Goal: Transaction & Acquisition: Download file/media

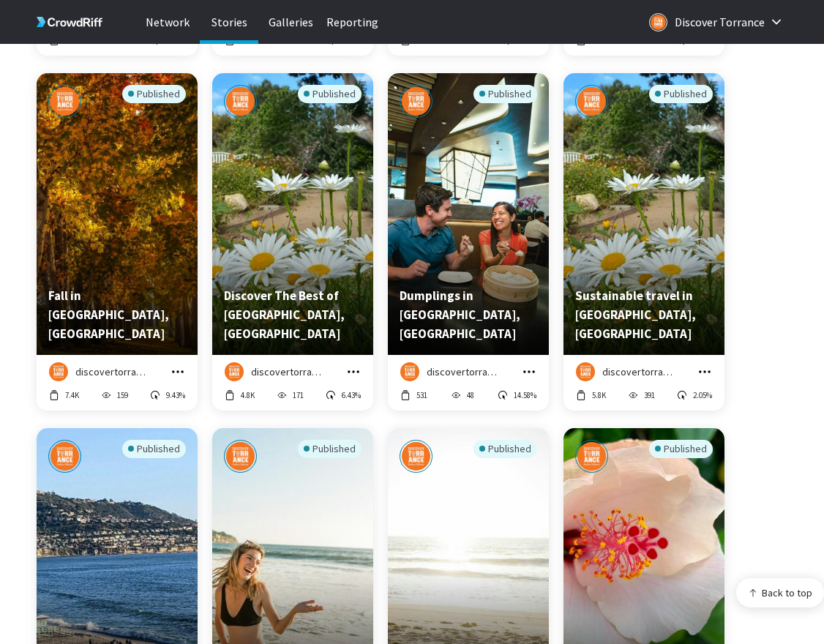
scroll to position [6849, 0]
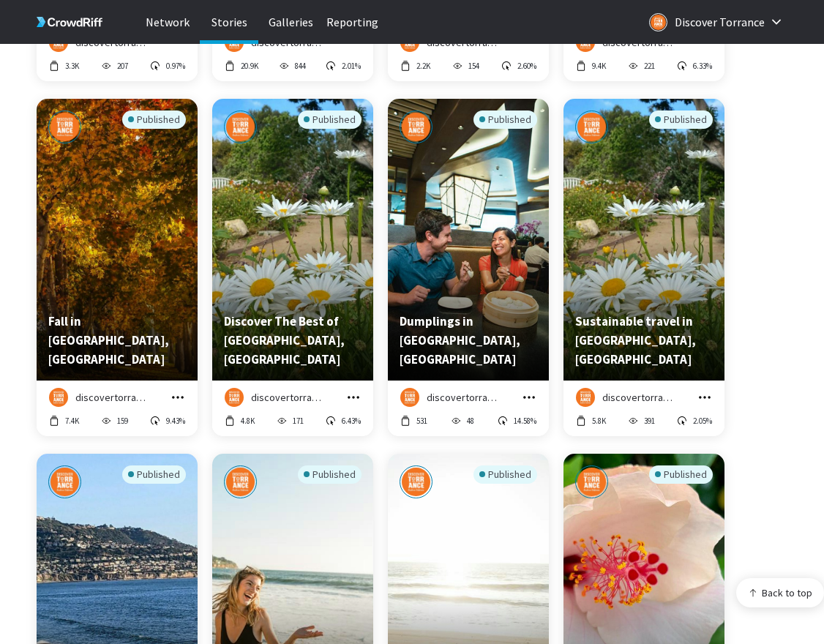
click at [524, 398] on icon "grid" at bounding box center [529, 397] width 15 height 15
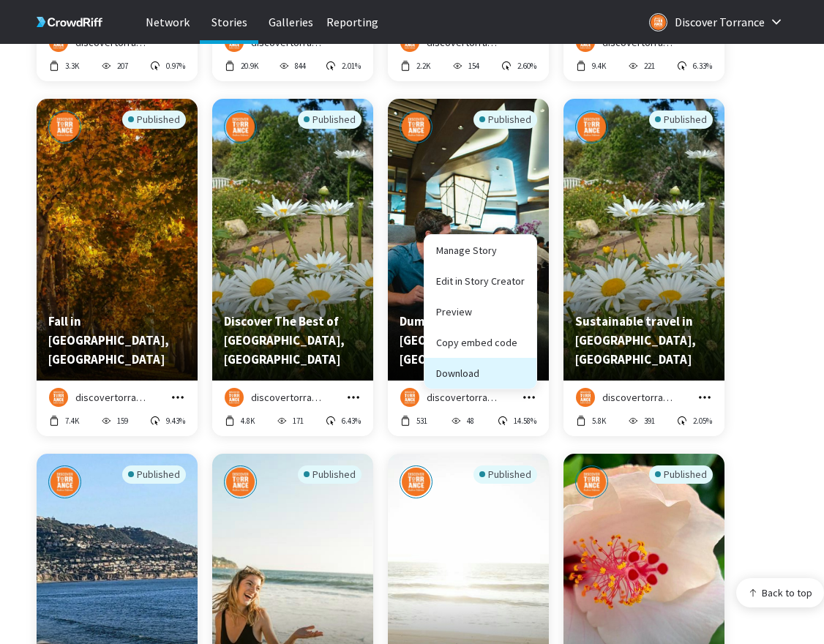
click at [510, 372] on button "Download" at bounding box center [481, 373] width 112 height 31
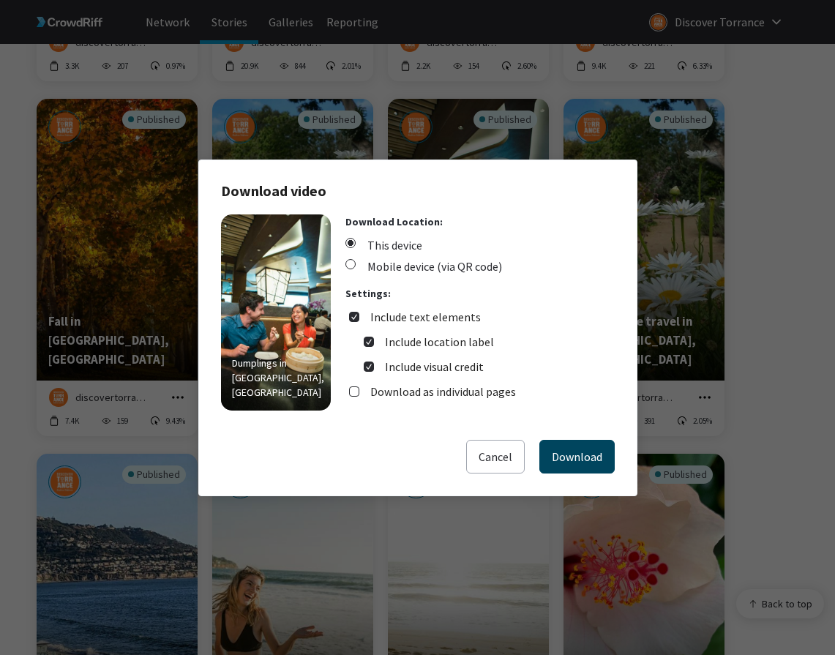
click at [524, 458] on button "Download" at bounding box center [577, 457] width 75 height 34
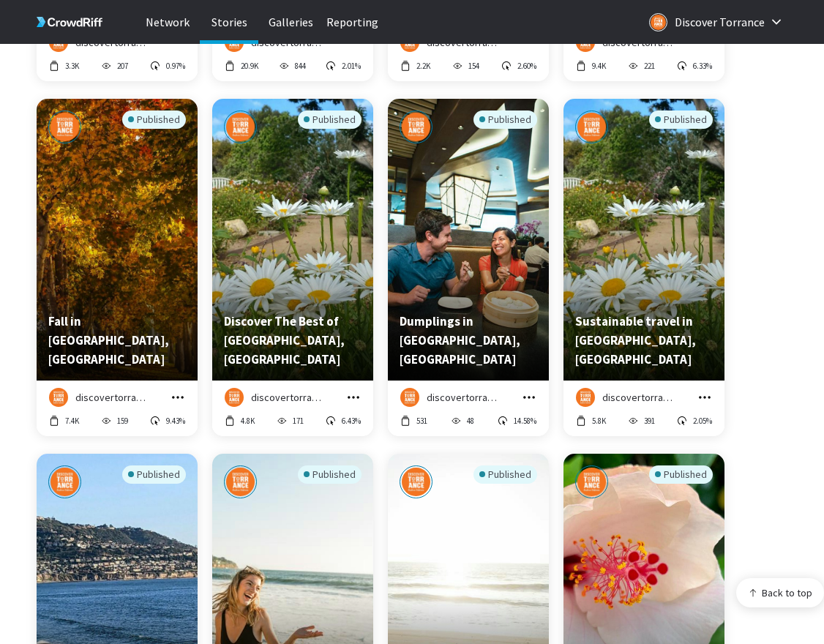
click at [524, 178] on div "Published Fall in [GEOGRAPHIC_DATA], [GEOGRAPHIC_DATA] discovertorrance Manage …" at bounding box center [412, 276] width 751 height 355
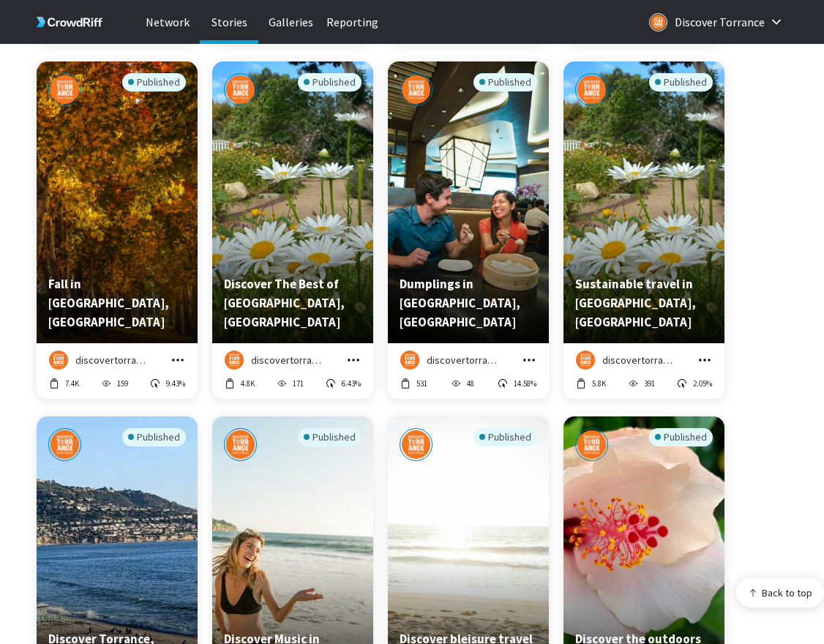
scroll to position [7006, 0]
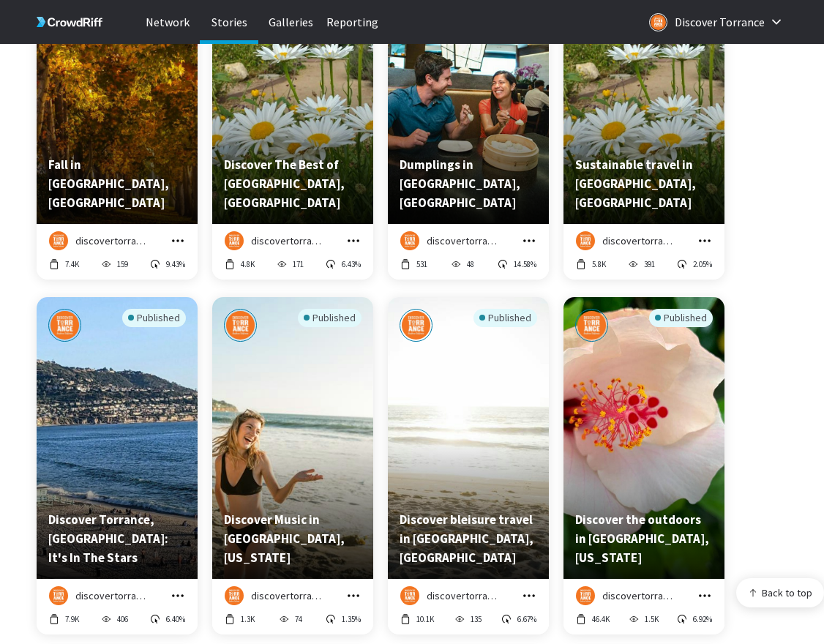
click at [524, 237] on icon "grid" at bounding box center [705, 241] width 15 height 15
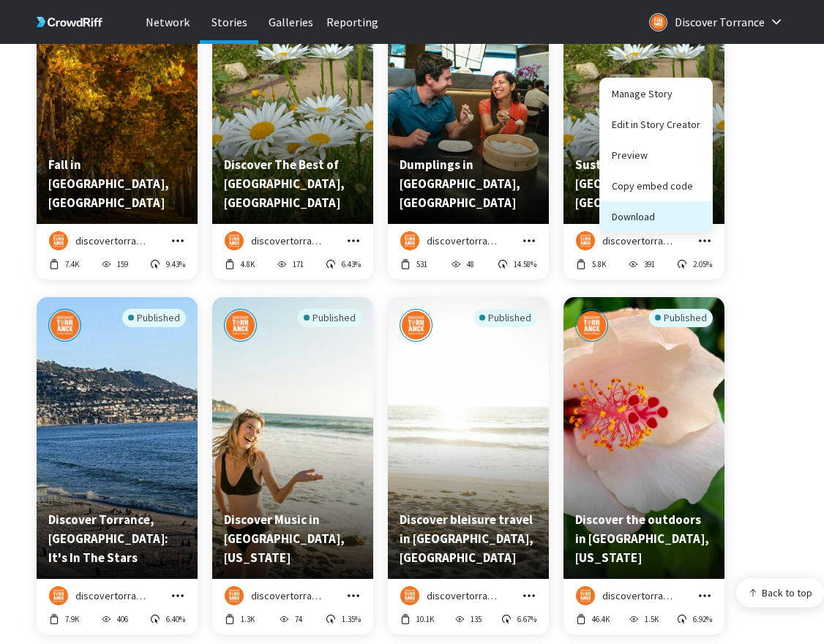
click at [524, 215] on button "Download" at bounding box center [656, 216] width 112 height 31
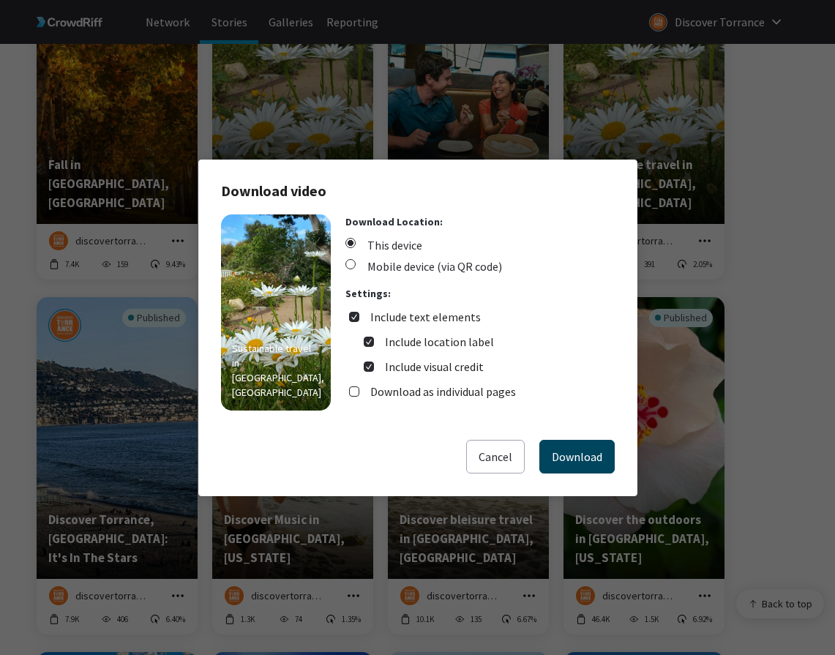
click at [524, 452] on button "Download" at bounding box center [577, 457] width 75 height 34
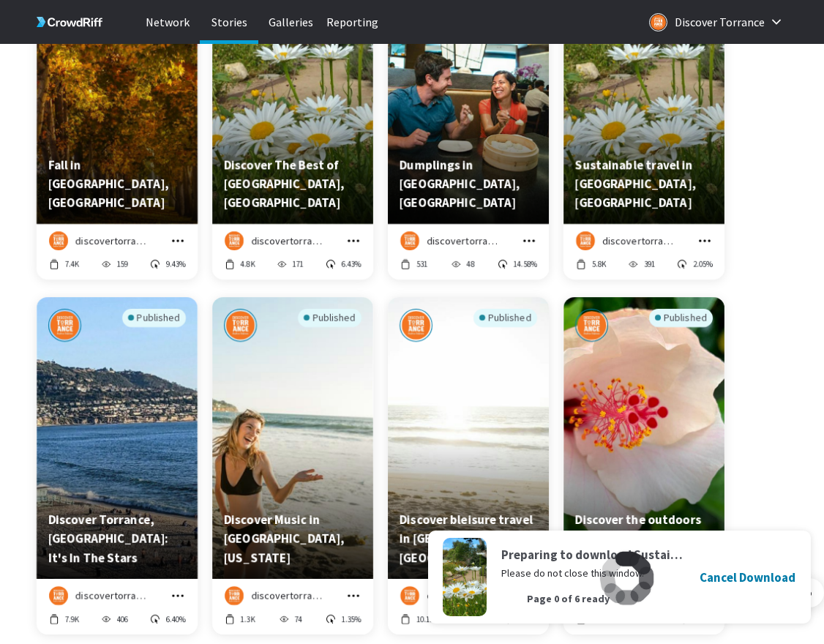
click at [524, 193] on div "Published Fall in [GEOGRAPHIC_DATA], [GEOGRAPHIC_DATA] discovertorrance Manage …" at bounding box center [412, 119] width 751 height 355
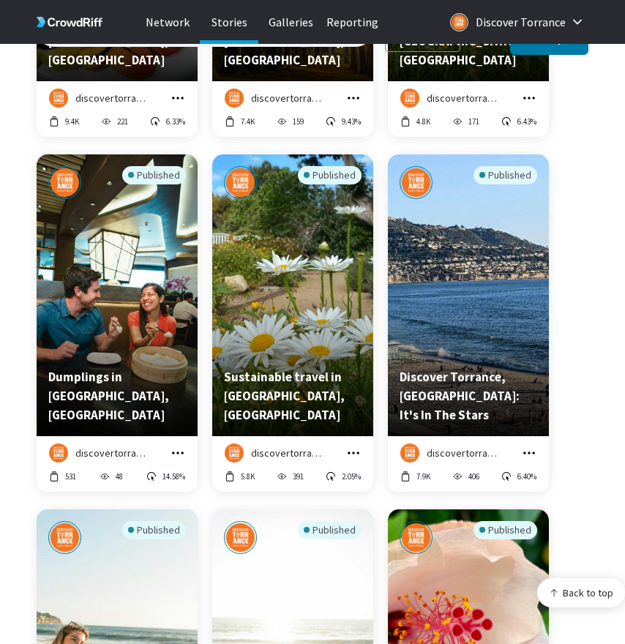
scroll to position [9409, 0]
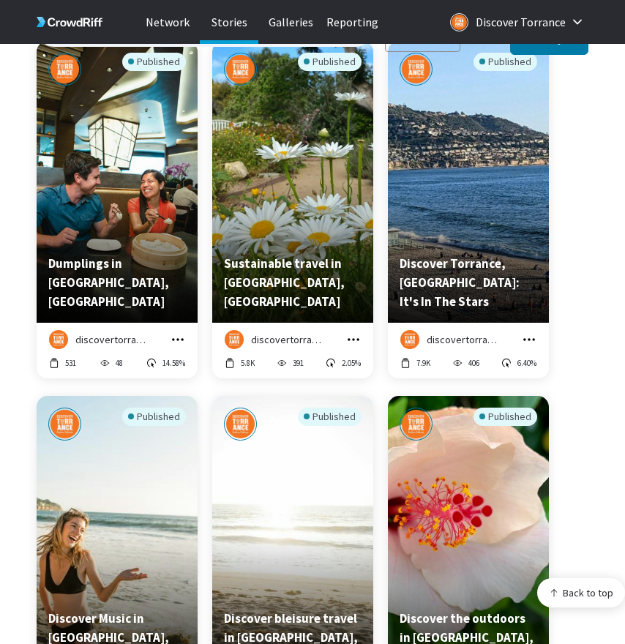
click at [524, 338] on icon "grid" at bounding box center [529, 339] width 12 height 2
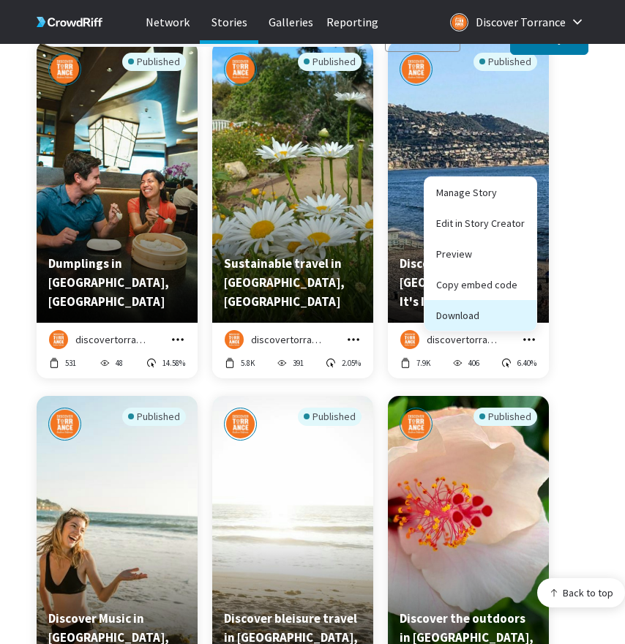
click at [518, 302] on button "Download" at bounding box center [481, 315] width 112 height 31
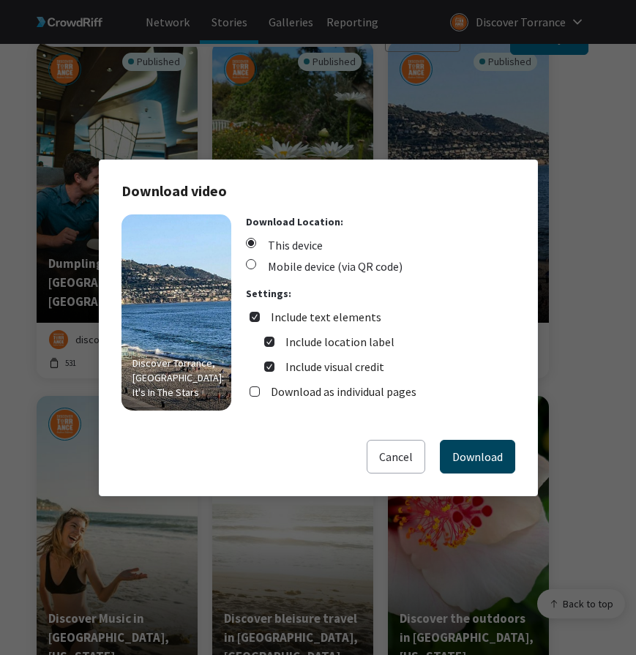
click at [478, 466] on button "Download" at bounding box center [477, 457] width 75 height 34
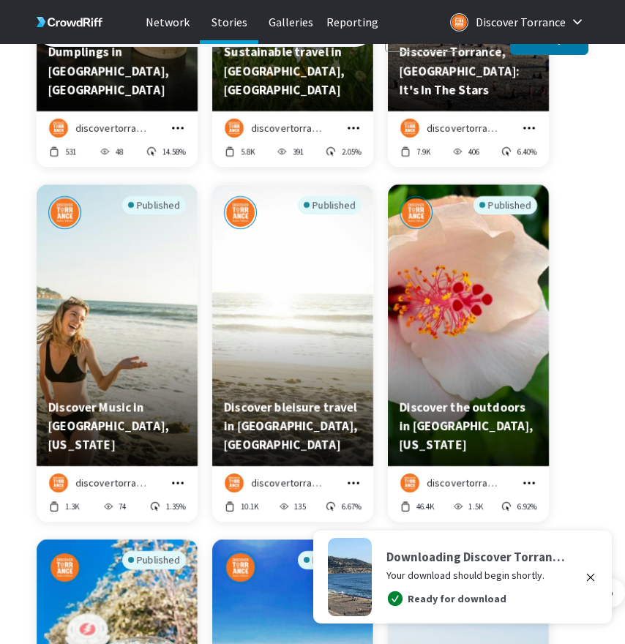
scroll to position [9623, 0]
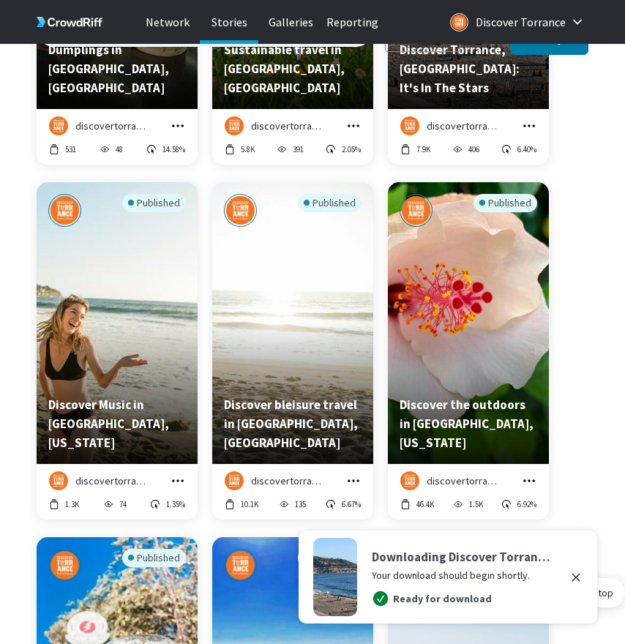
click at [181, 480] on icon "grid" at bounding box center [178, 481] width 12 height 2
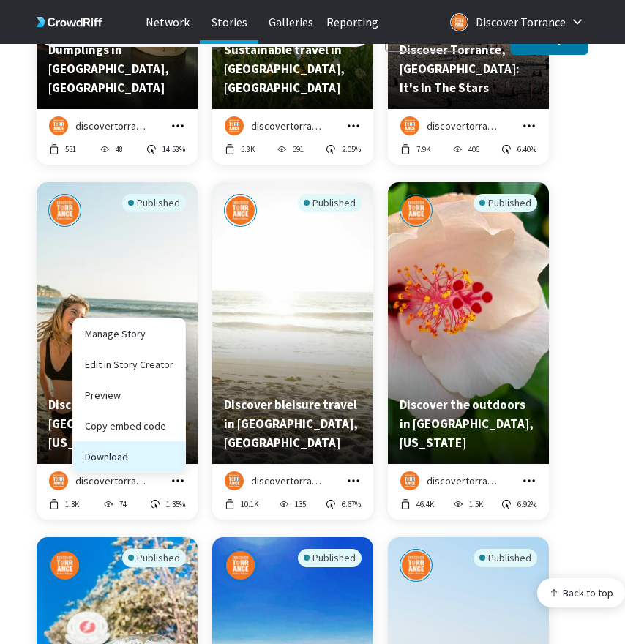
click at [171, 452] on button "Download" at bounding box center [129, 456] width 112 height 31
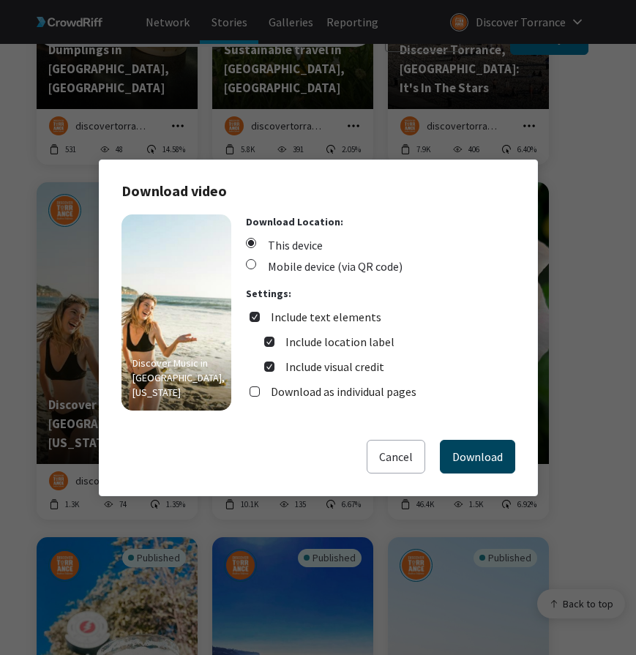
click at [454, 464] on button "Download" at bounding box center [477, 457] width 75 height 34
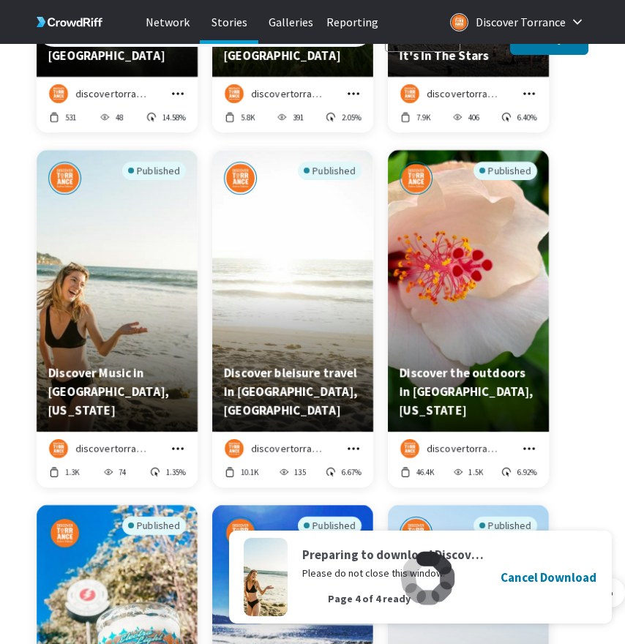
scroll to position [9662, 0]
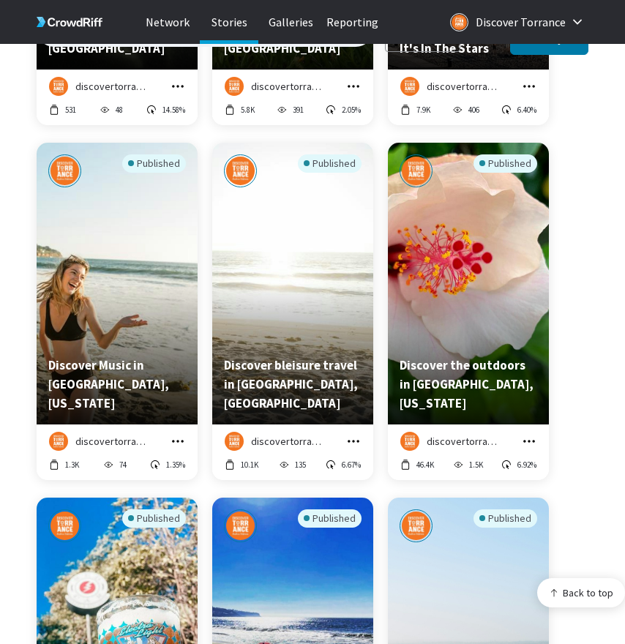
click at [354, 434] on icon "grid" at bounding box center [353, 441] width 15 height 15
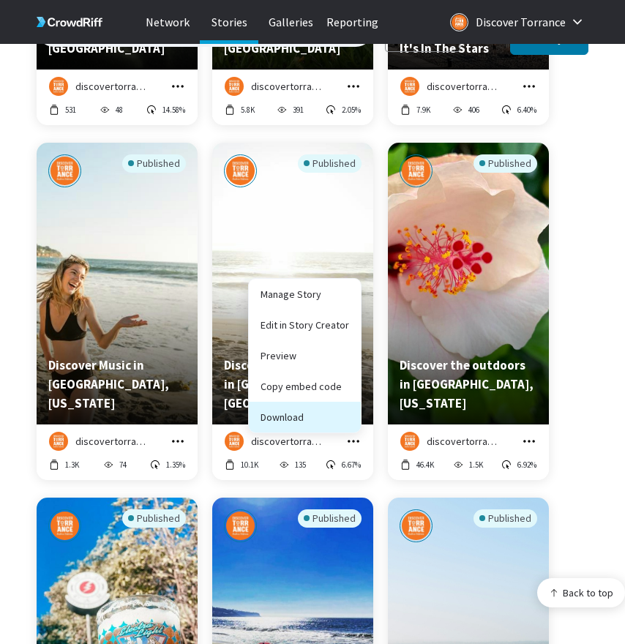
click at [349, 413] on button "Download" at bounding box center [305, 417] width 112 height 31
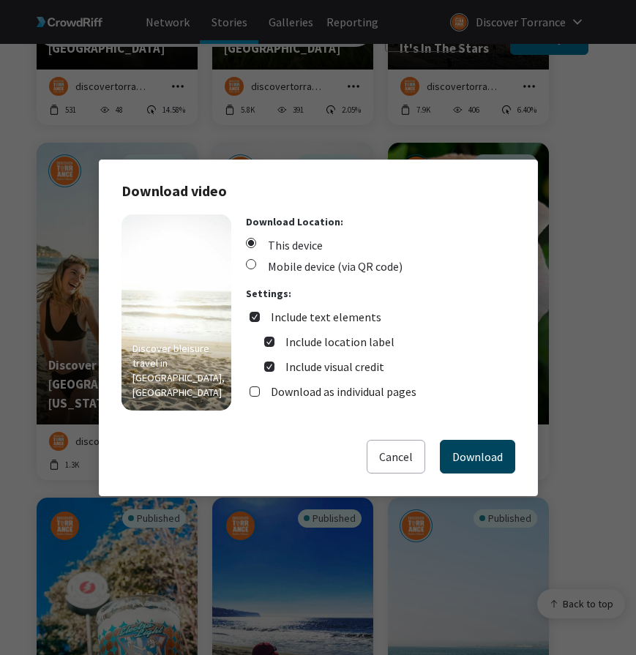
click at [466, 455] on button "Download" at bounding box center [477, 457] width 75 height 34
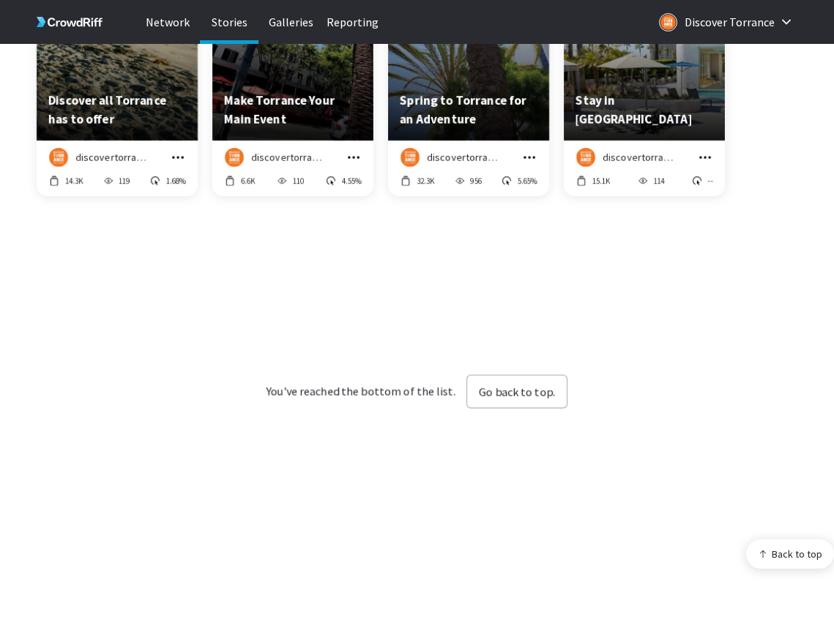
scroll to position [8902, 750]
click at [524, 308] on div "You've reached the bottom of the list. Go back to top." at bounding box center [417, 391] width 761 height 355
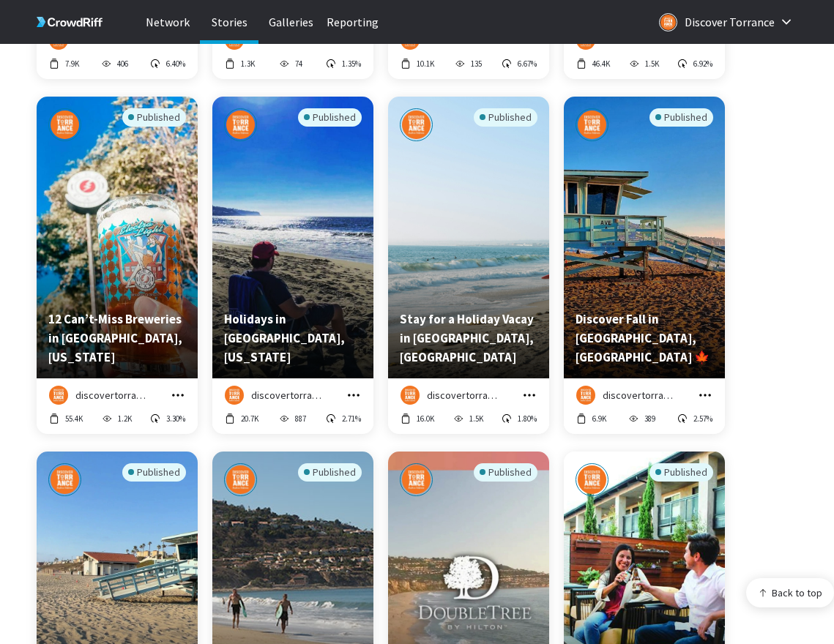
scroll to position [7353, 0]
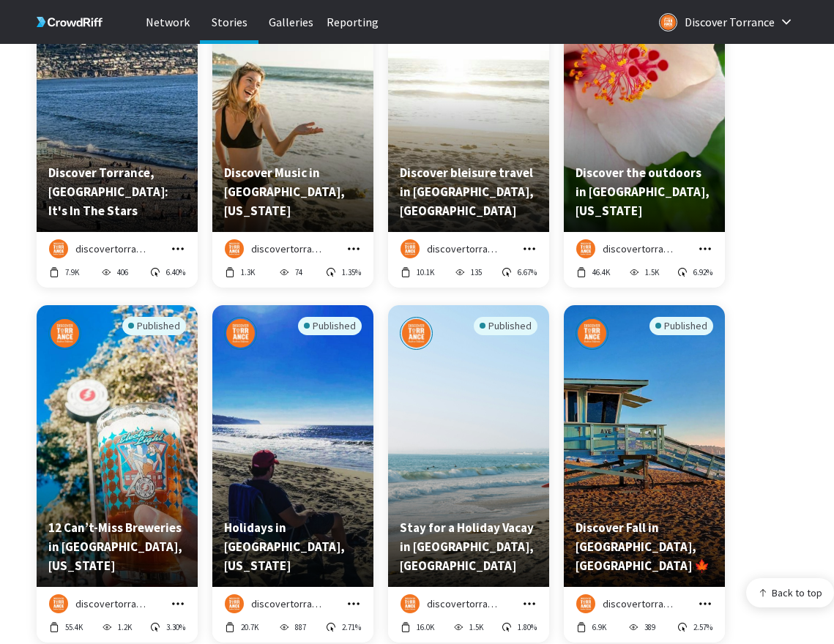
click at [524, 242] on icon "grid" at bounding box center [705, 249] width 15 height 15
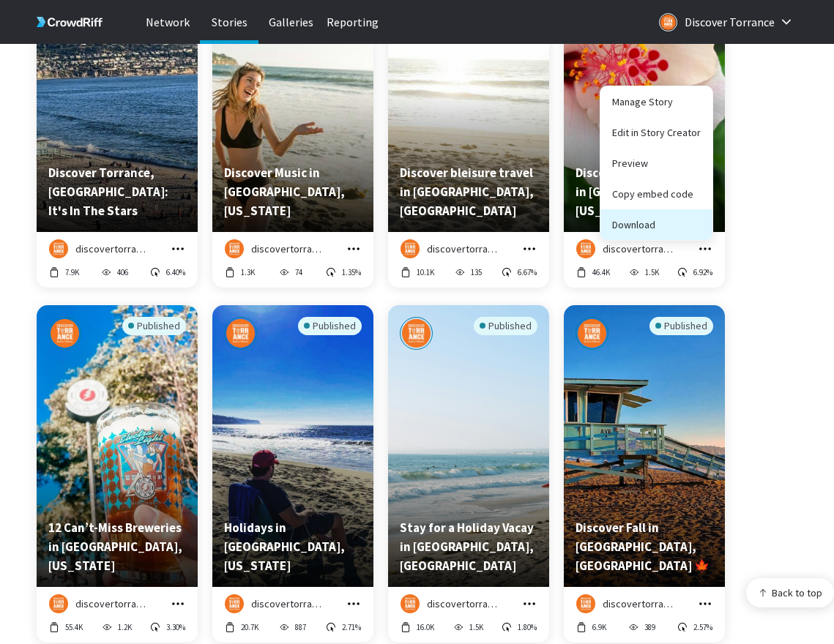
click at [524, 228] on button "Download" at bounding box center [656, 224] width 112 height 31
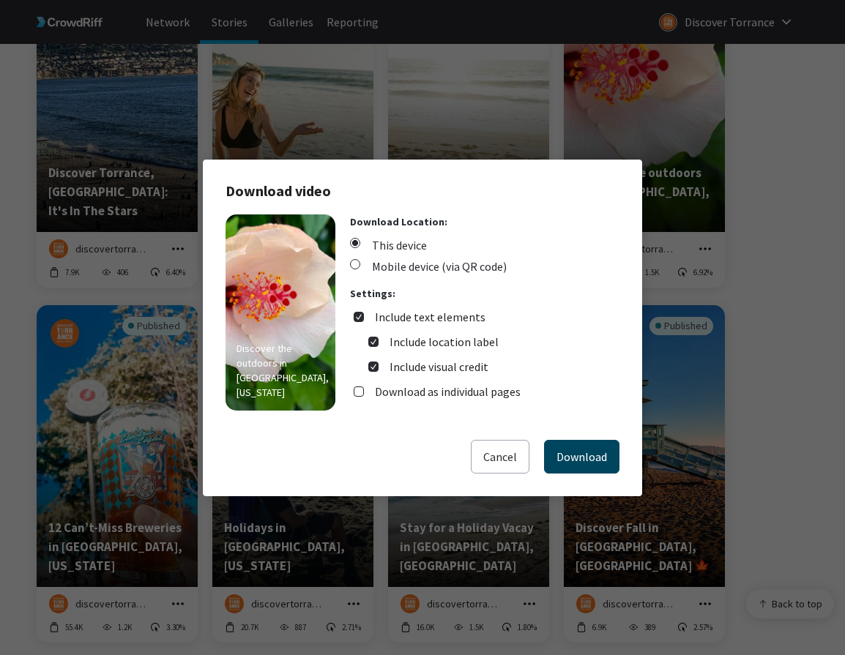
click at [524, 454] on button "Download" at bounding box center [581, 457] width 75 height 34
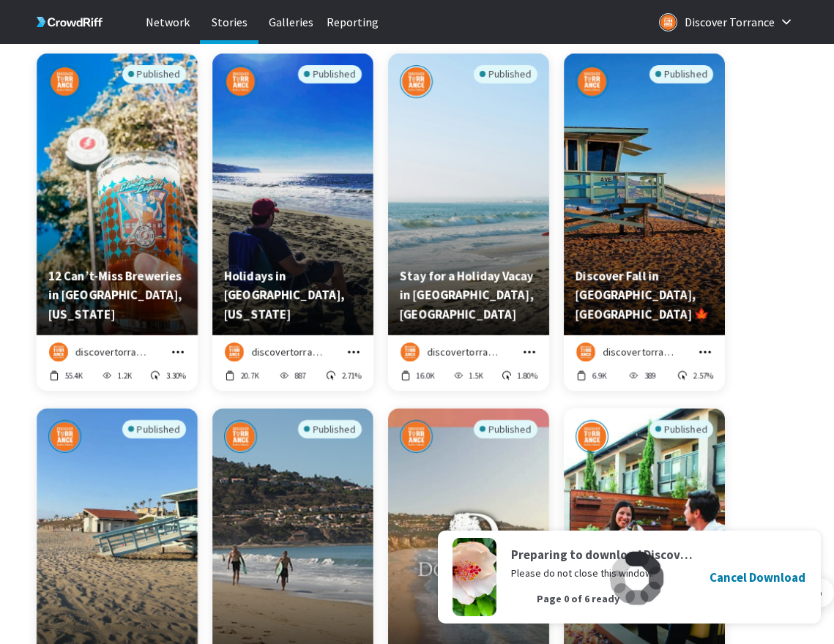
scroll to position [7631, 0]
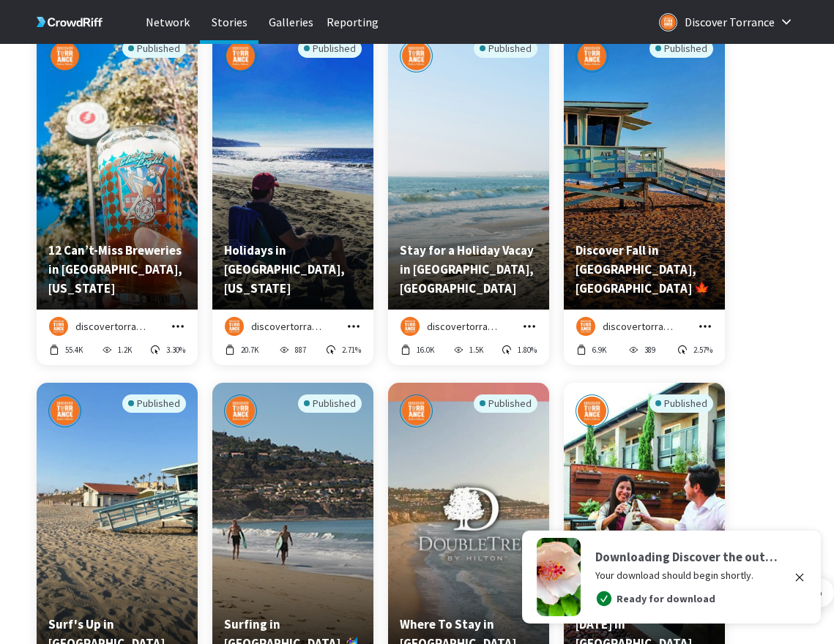
click at [179, 321] on icon "grid" at bounding box center [178, 326] width 15 height 15
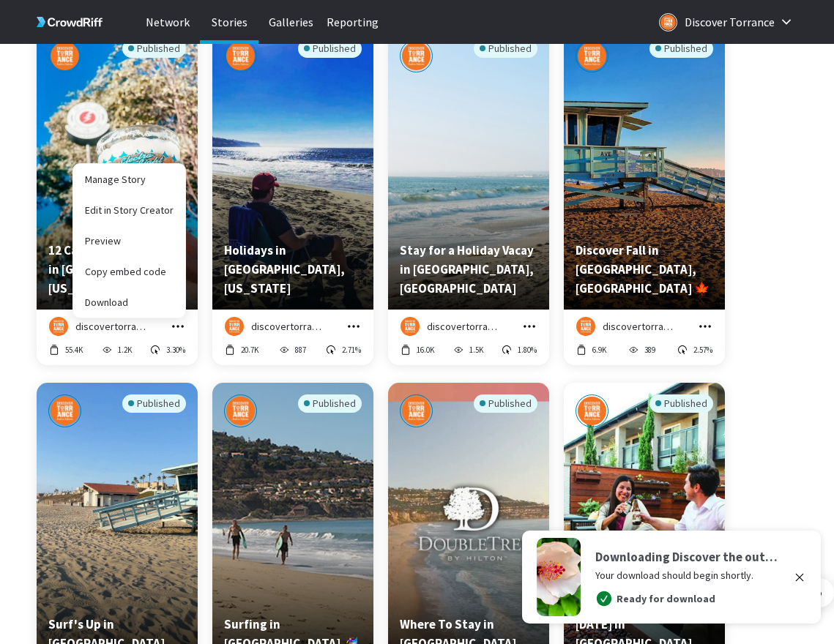
click at [179, 321] on icon "grid" at bounding box center [178, 326] width 15 height 15
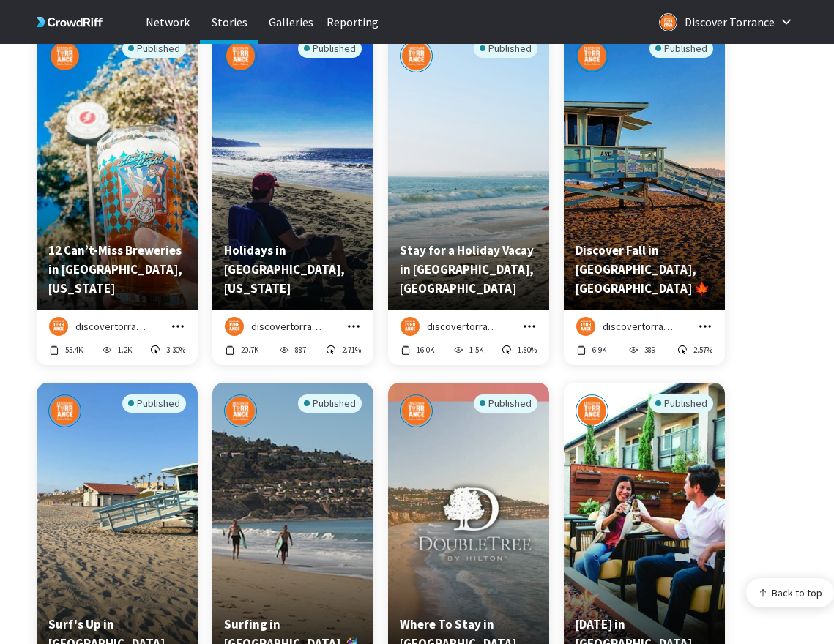
click at [176, 321] on icon "grid" at bounding box center [178, 326] width 15 height 15
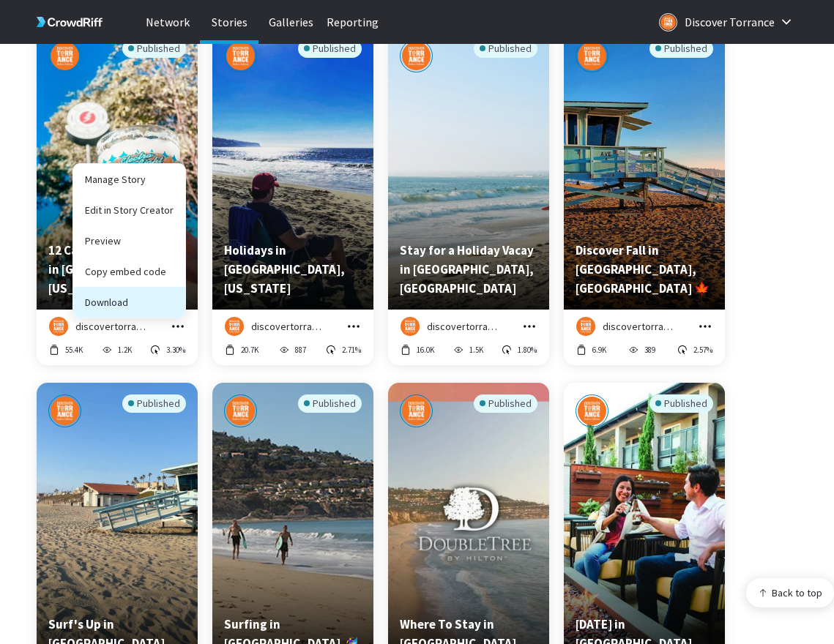
click at [174, 299] on button "Download" at bounding box center [129, 302] width 112 height 31
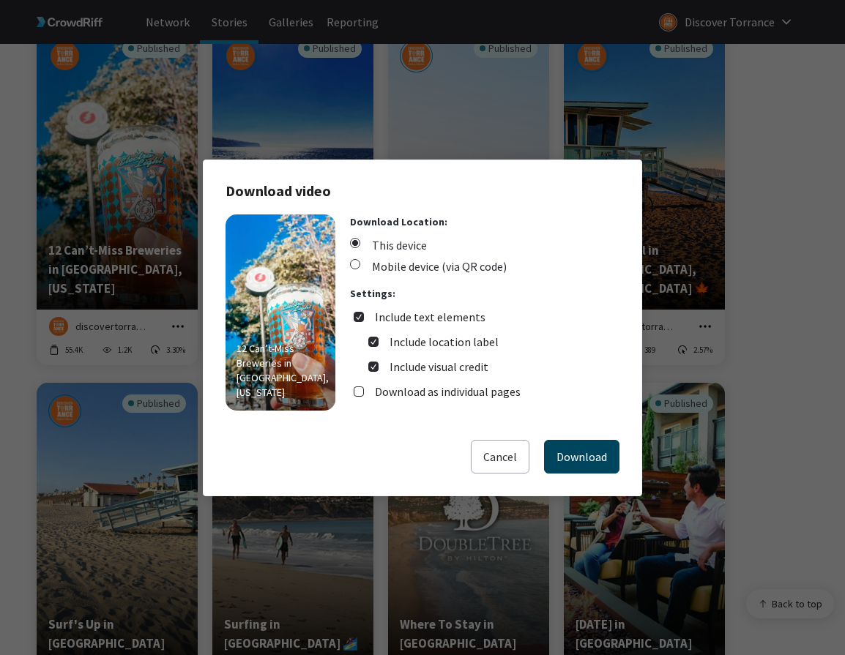
click at [524, 445] on button "Download" at bounding box center [581, 457] width 75 height 34
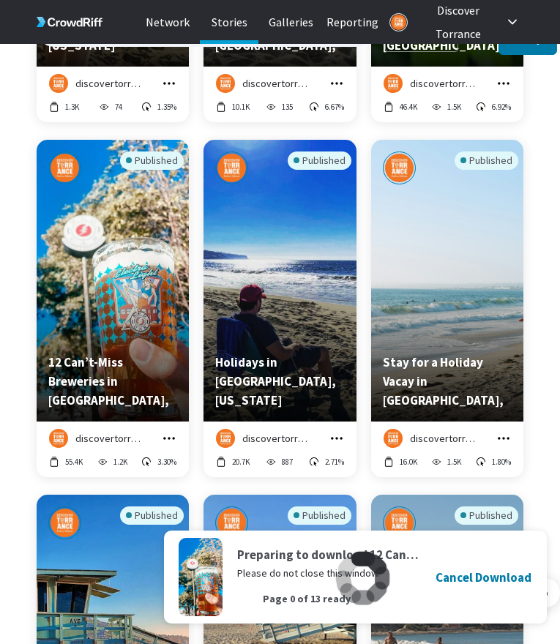
scroll to position [10019, 0]
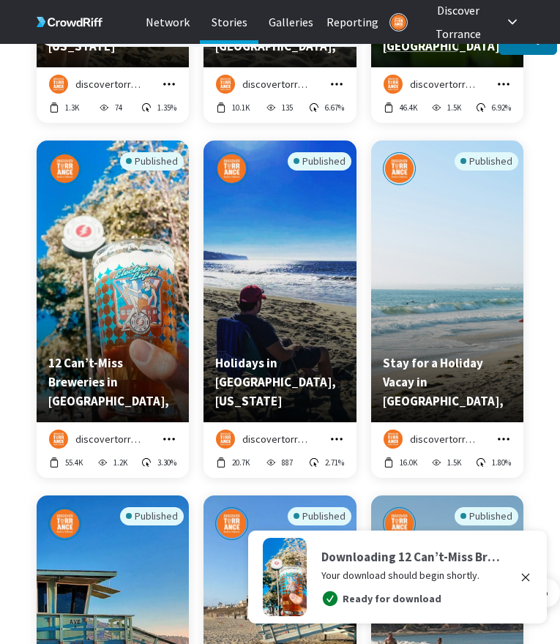
click at [337, 432] on icon "grid" at bounding box center [336, 439] width 15 height 15
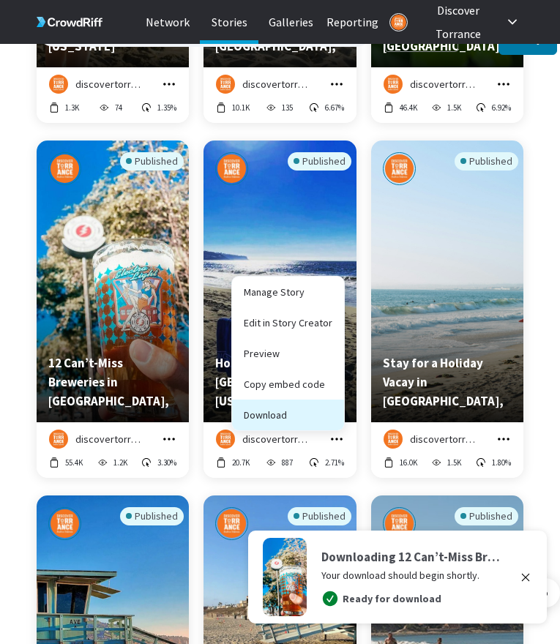
click at [329, 408] on button "Download" at bounding box center [288, 415] width 112 height 31
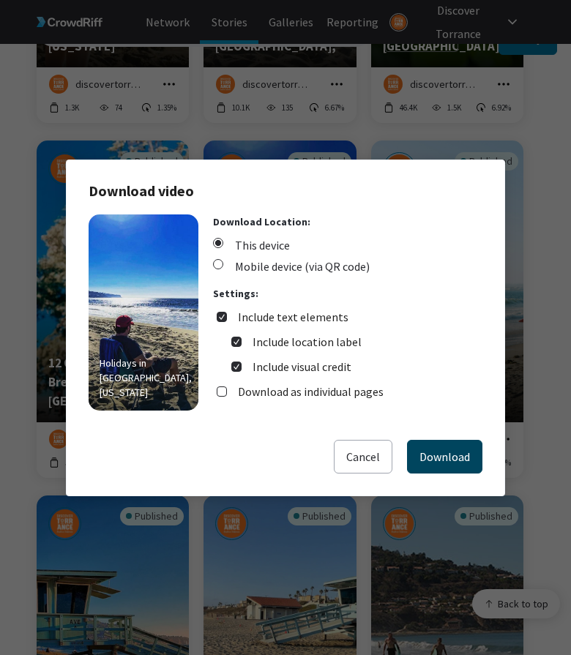
click at [463, 456] on button "Download" at bounding box center [444, 457] width 75 height 34
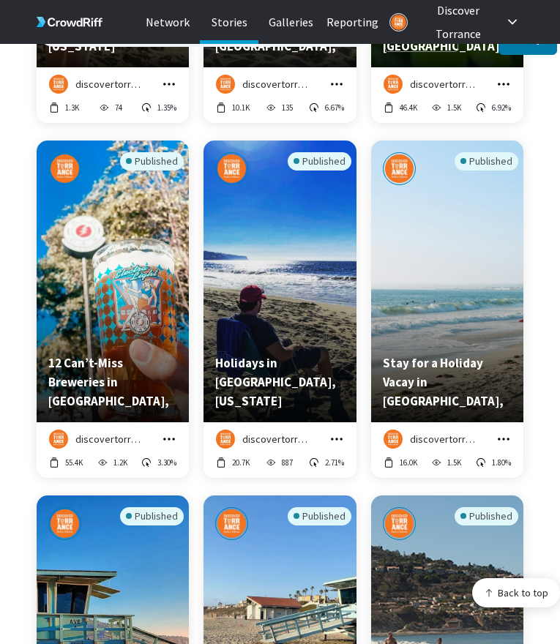
click at [509, 432] on icon "grid" at bounding box center [503, 439] width 15 height 15
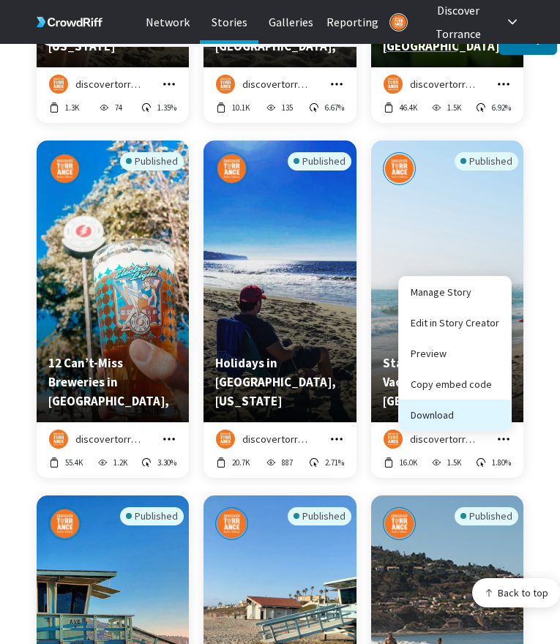
click at [499, 406] on button "Download" at bounding box center [455, 415] width 112 height 31
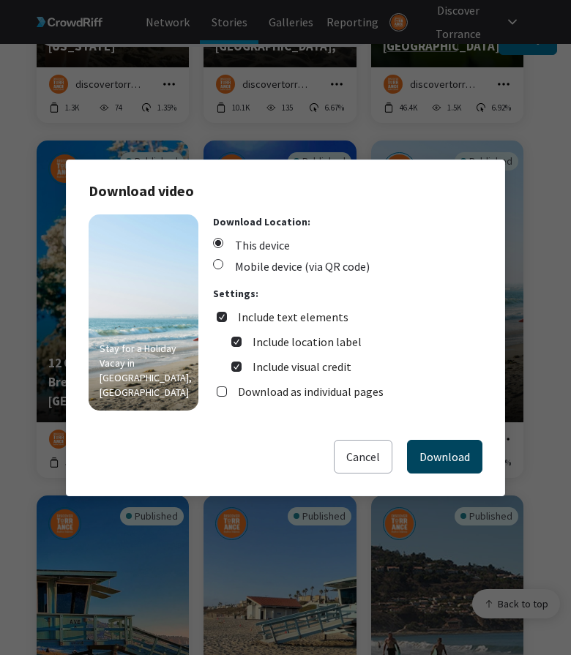
click at [453, 458] on button "Download" at bounding box center [444, 457] width 75 height 34
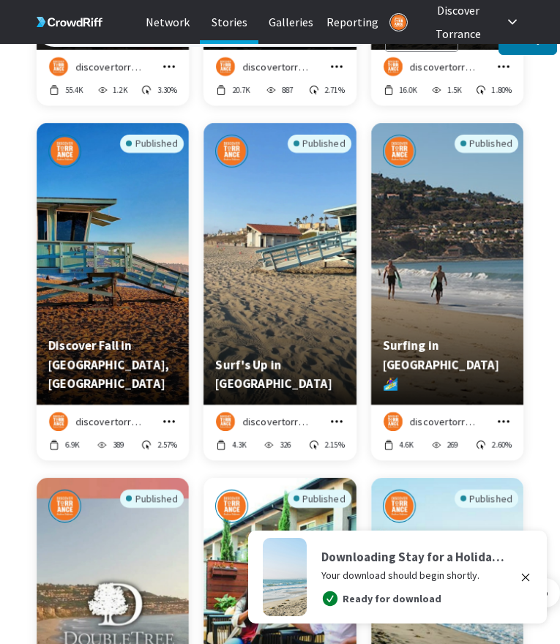
scroll to position [10395, 0]
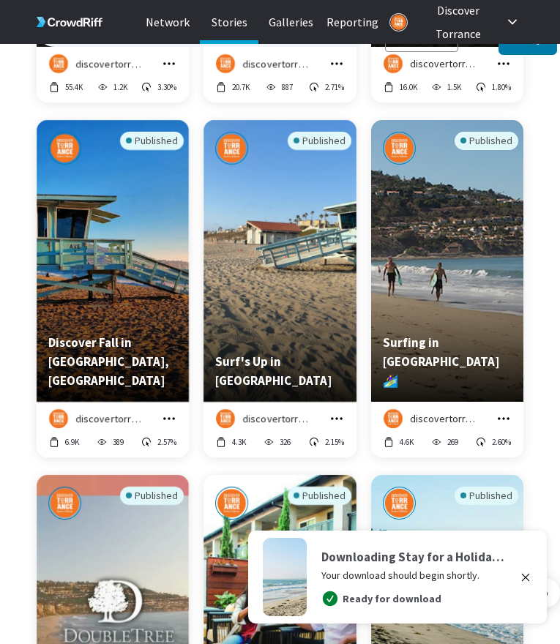
click at [171, 411] on icon "grid" at bounding box center [169, 418] width 15 height 15
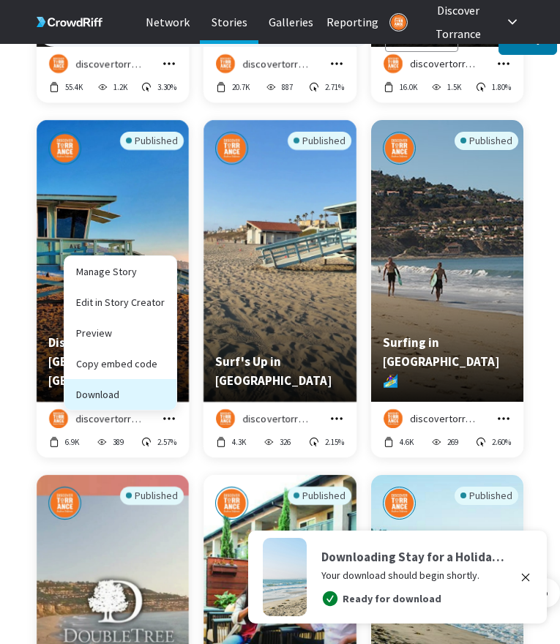
click at [171, 389] on button "Download" at bounding box center [120, 394] width 112 height 31
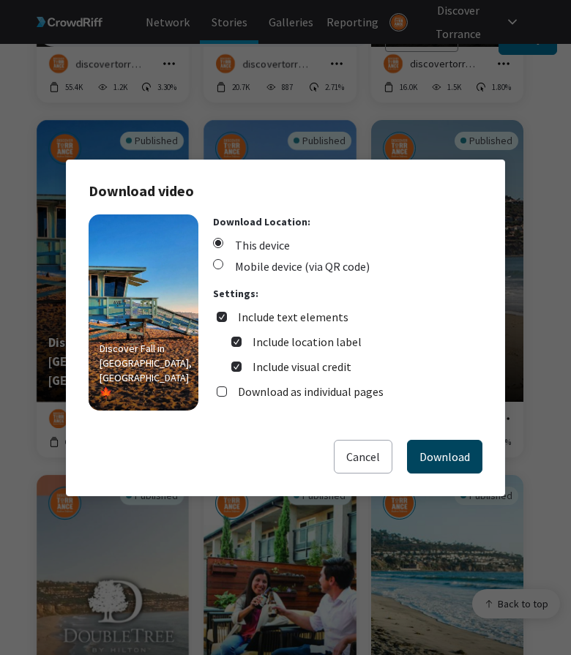
click at [458, 454] on button "Download" at bounding box center [444, 457] width 75 height 34
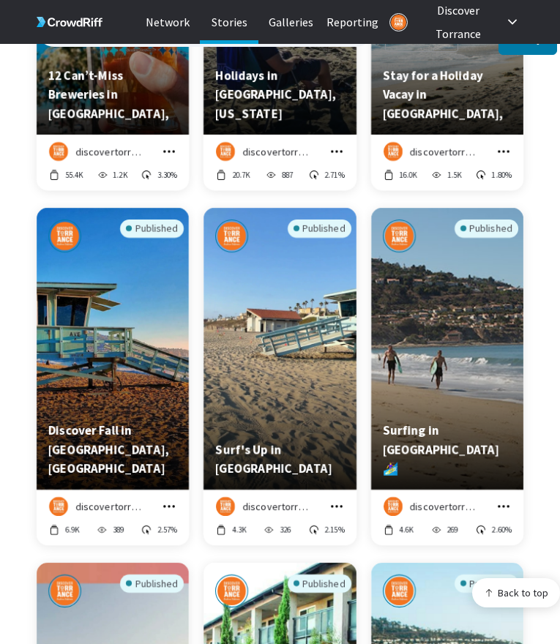
scroll to position [10459, 0]
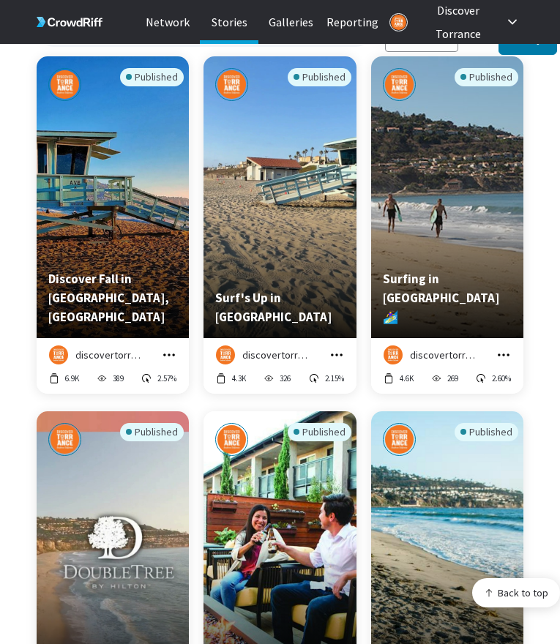
click at [335, 354] on icon "grid" at bounding box center [337, 355] width 12 height 2
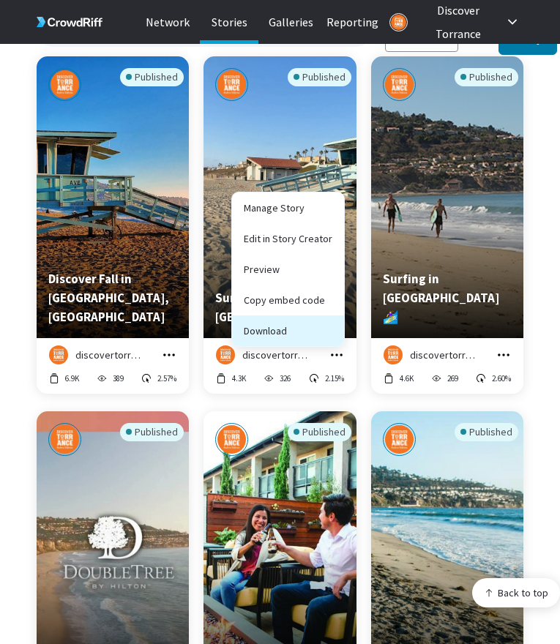
click at [323, 319] on button "Download" at bounding box center [288, 331] width 112 height 31
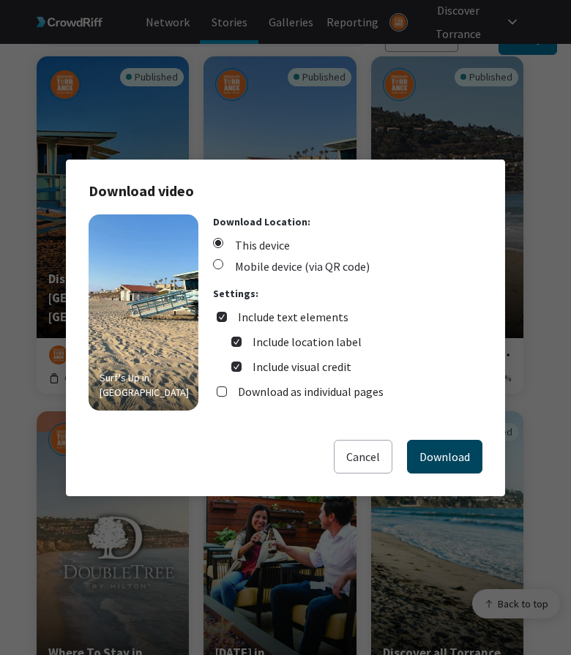
click at [424, 458] on button "Download" at bounding box center [444, 457] width 75 height 34
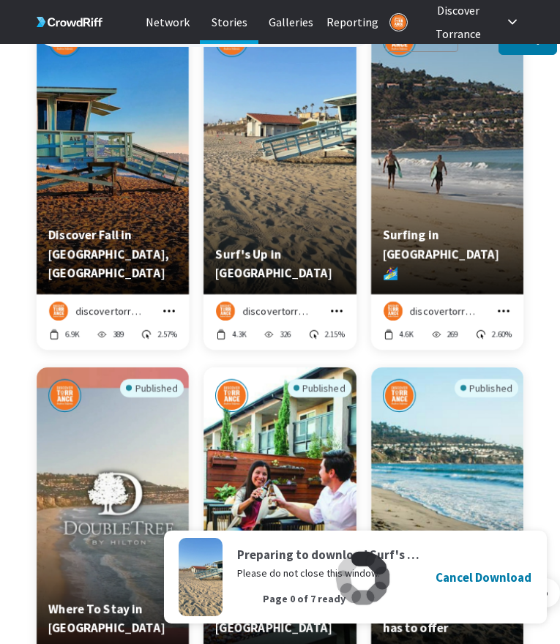
scroll to position [10574, 0]
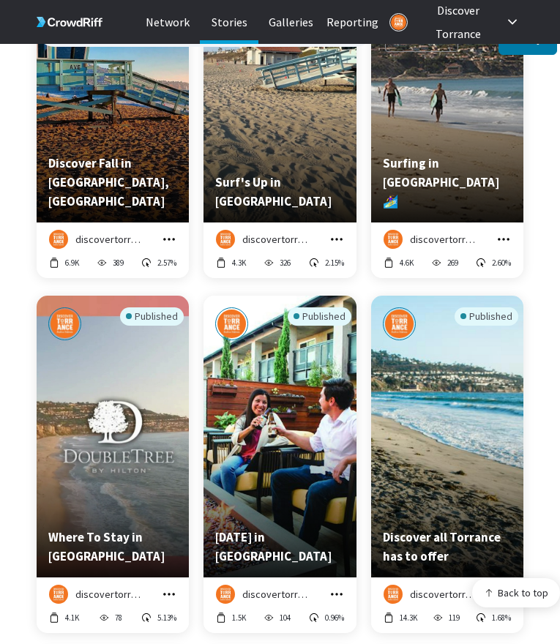
click at [504, 232] on icon "grid" at bounding box center [503, 239] width 15 height 15
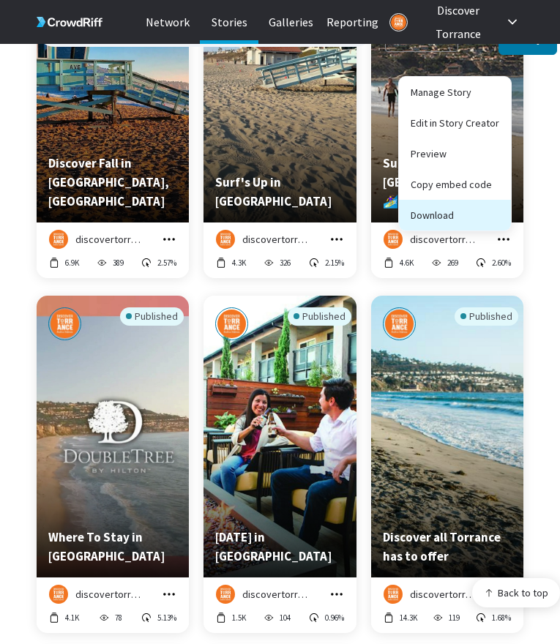
click at [485, 204] on button "Download" at bounding box center [455, 215] width 112 height 31
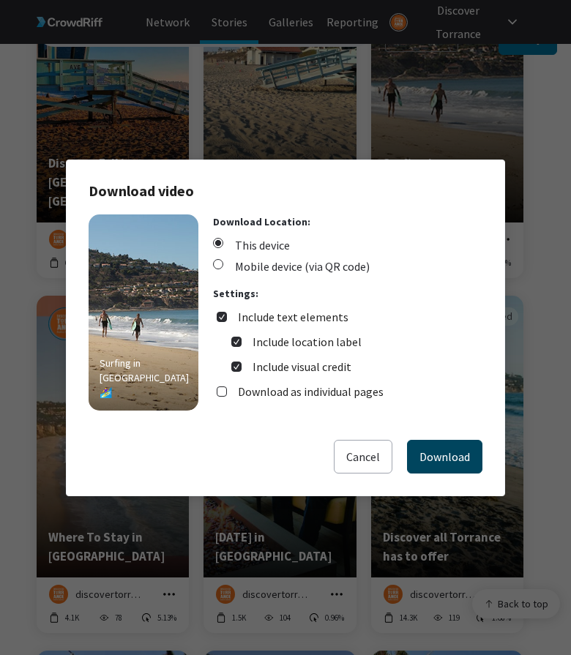
click at [444, 447] on button "Download" at bounding box center [444, 457] width 75 height 34
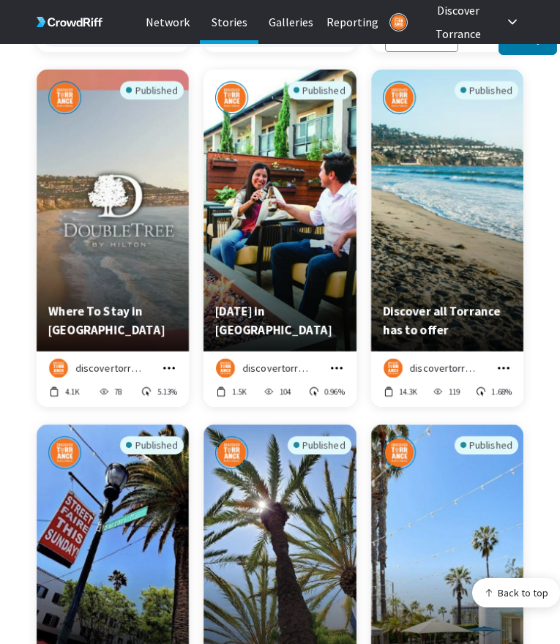
scroll to position [10809, 0]
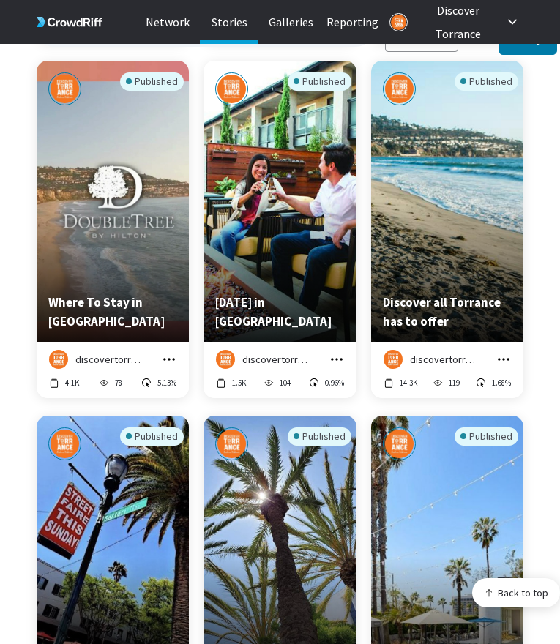
click at [169, 352] on icon "grid" at bounding box center [169, 359] width 15 height 15
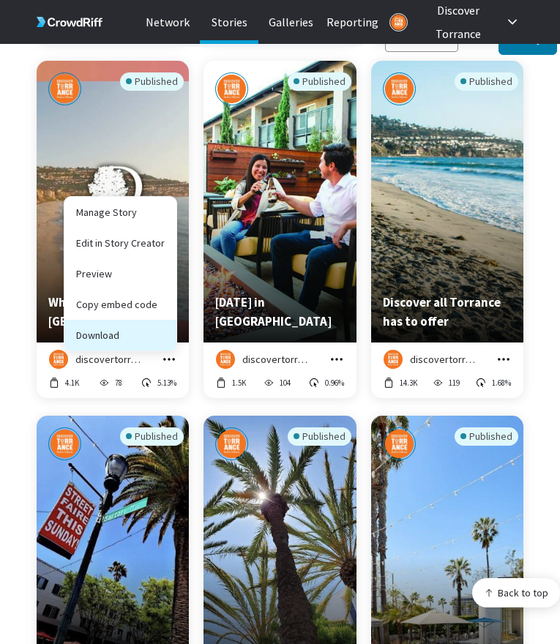
click at [163, 330] on button "Download" at bounding box center [120, 335] width 112 height 31
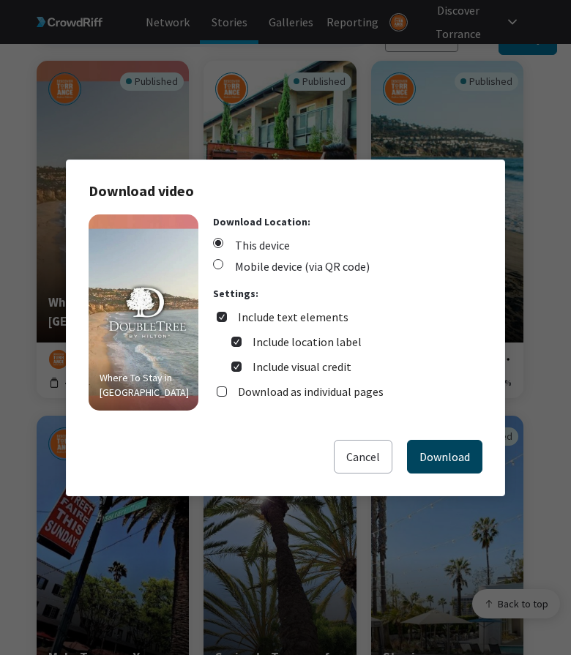
click at [422, 450] on button "Download" at bounding box center [444, 457] width 75 height 34
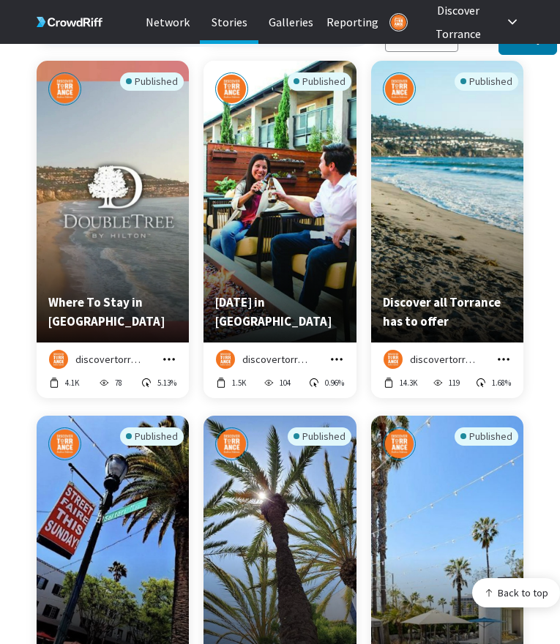
click at [336, 358] on icon "grid" at bounding box center [337, 359] width 12 height 2
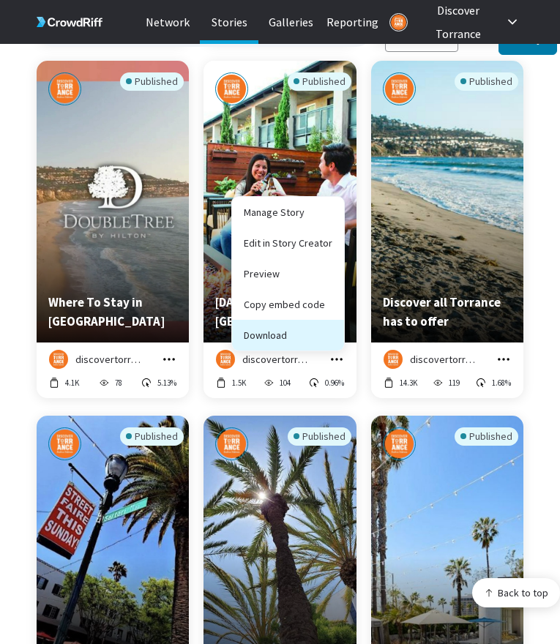
click at [329, 327] on button "Download" at bounding box center [288, 335] width 112 height 31
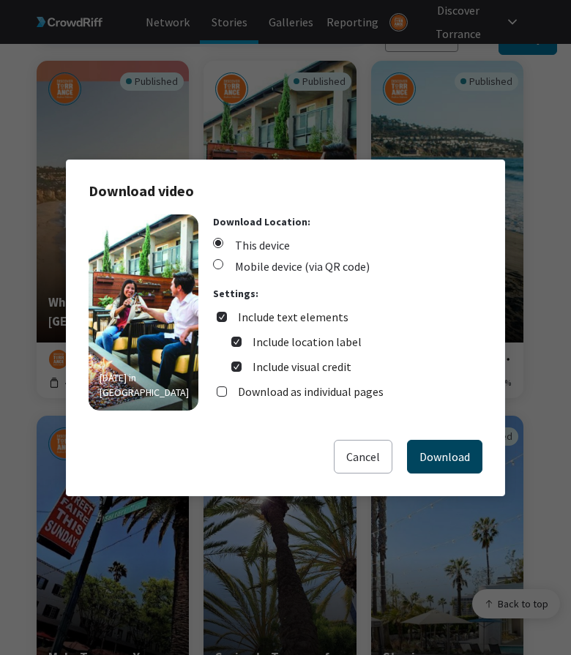
click at [453, 460] on button "Download" at bounding box center [444, 457] width 75 height 34
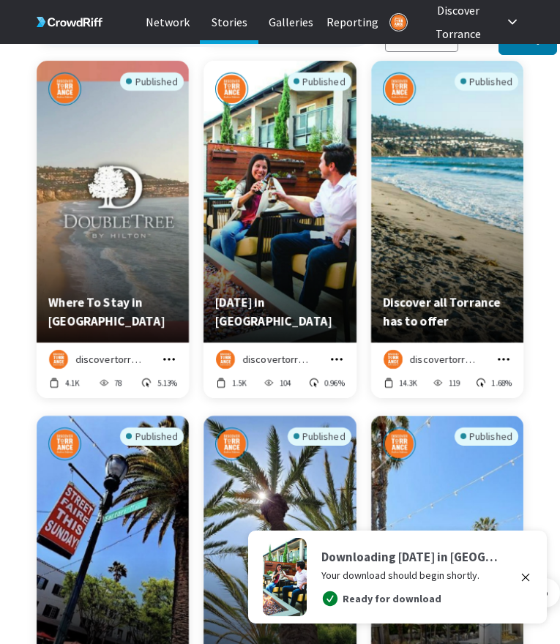
click at [504, 358] on icon "grid" at bounding box center [504, 359] width 12 height 2
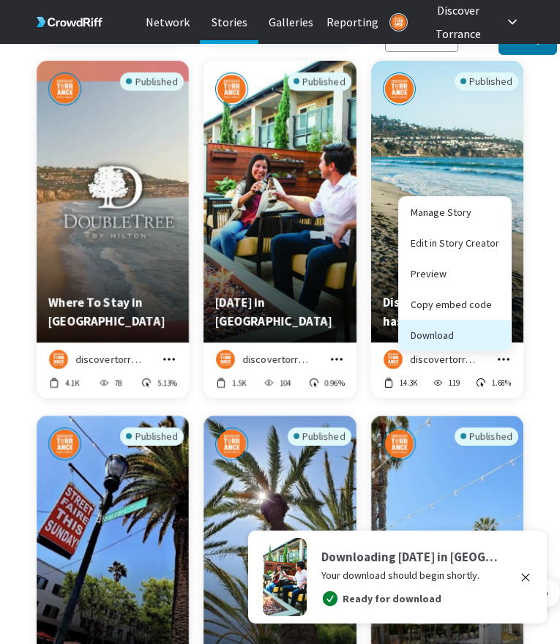
click at [469, 323] on button "Download" at bounding box center [455, 335] width 112 height 31
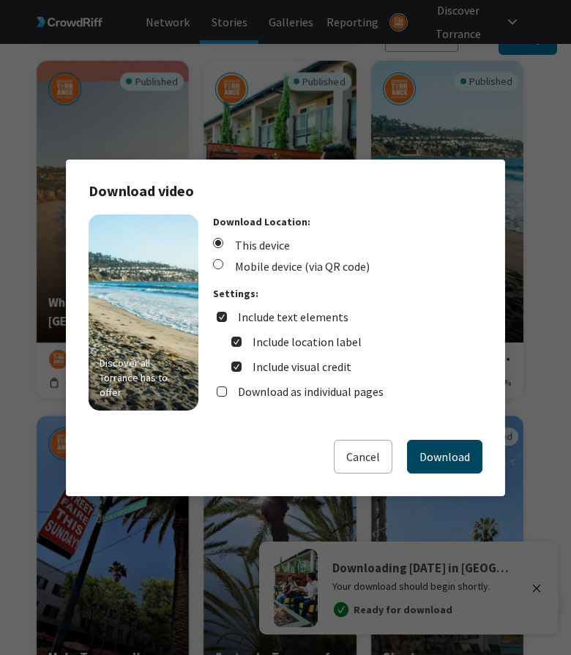
click at [463, 466] on button "Download" at bounding box center [444, 457] width 75 height 34
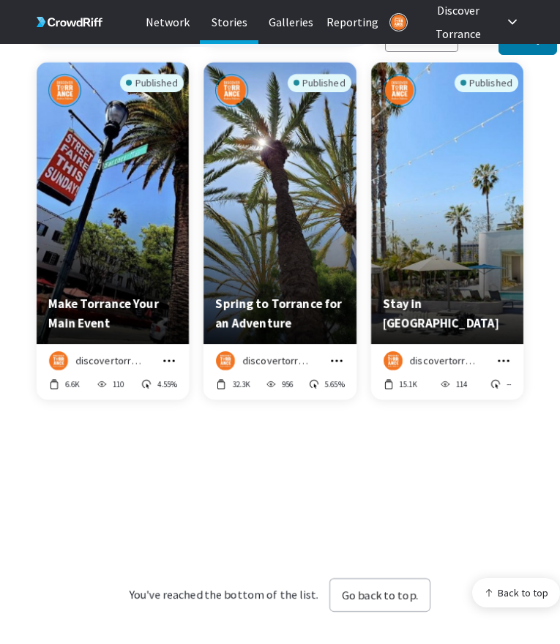
scroll to position [11266, 0]
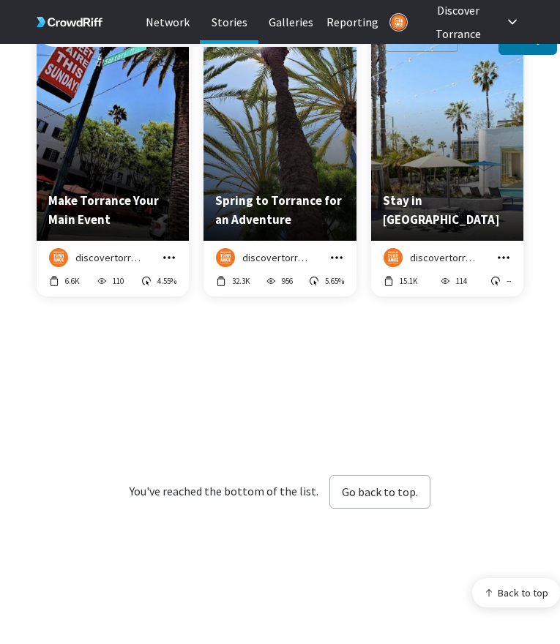
click at [168, 250] on icon "grid" at bounding box center [169, 257] width 15 height 15
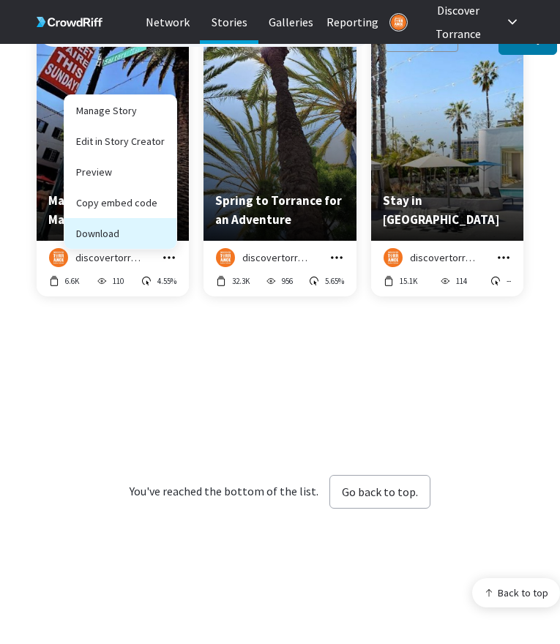
click at [157, 221] on button "Download" at bounding box center [120, 233] width 112 height 31
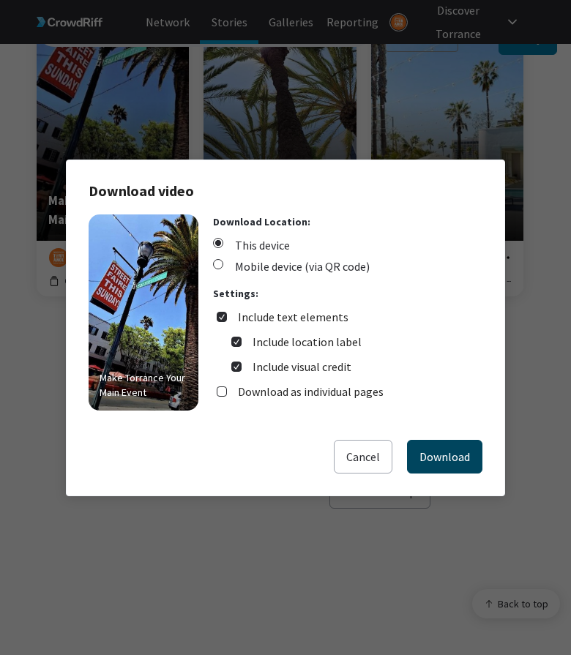
click at [441, 456] on button "Download" at bounding box center [444, 457] width 75 height 34
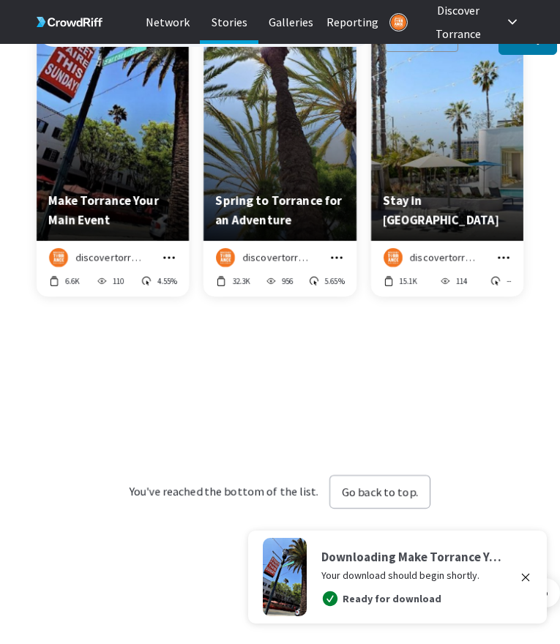
click at [337, 250] on icon "grid" at bounding box center [336, 257] width 15 height 15
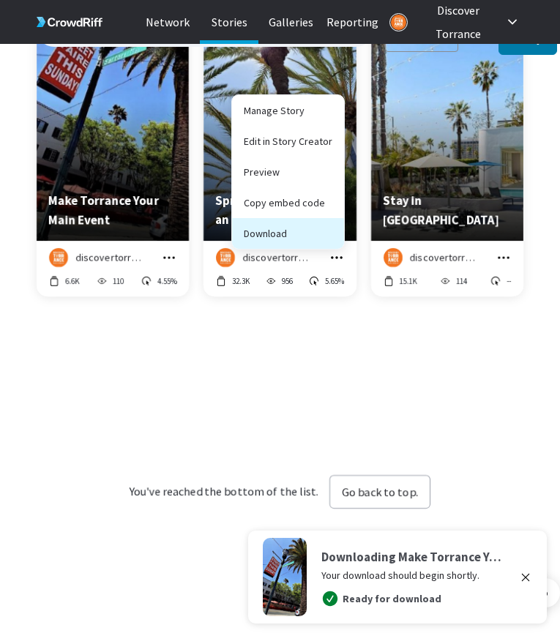
click at [320, 225] on button "Download" at bounding box center [288, 233] width 112 height 31
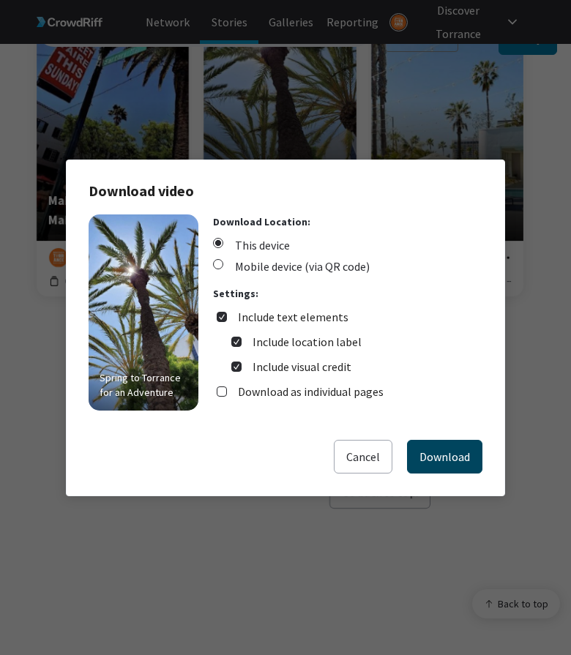
click at [443, 446] on button "Download" at bounding box center [444, 457] width 75 height 34
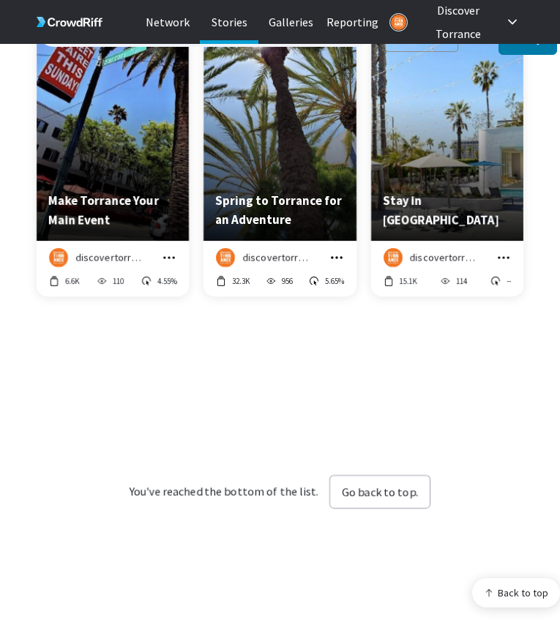
click at [504, 256] on icon "grid" at bounding box center [504, 257] width 12 height 2
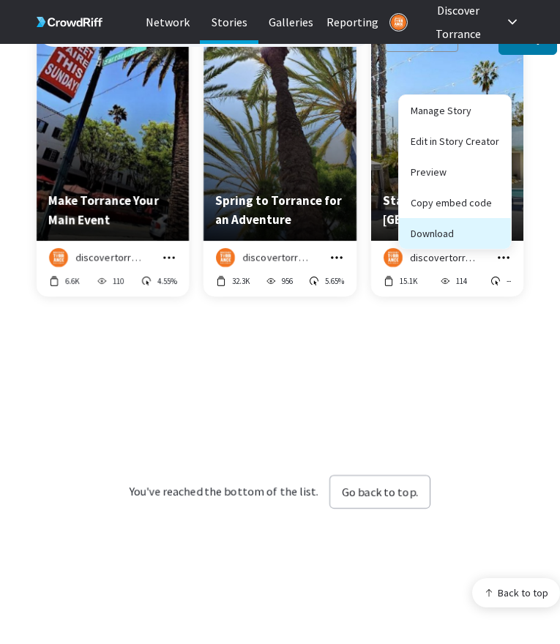
click at [474, 218] on button "Download" at bounding box center [455, 233] width 112 height 31
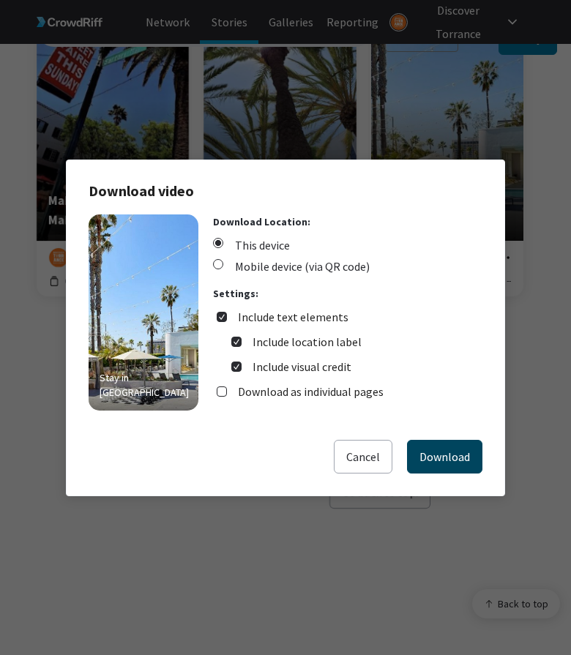
click at [428, 446] on button "Download" at bounding box center [444, 457] width 75 height 34
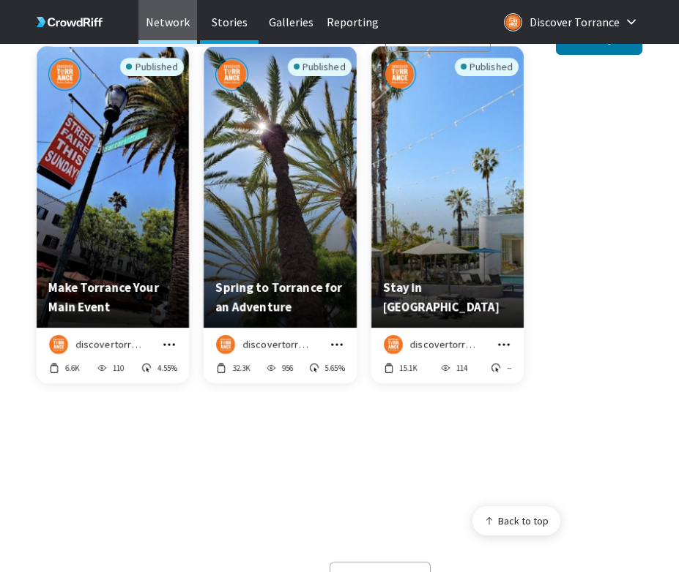
scroll to position [11743, 594]
